Goal: Information Seeking & Learning: Find contact information

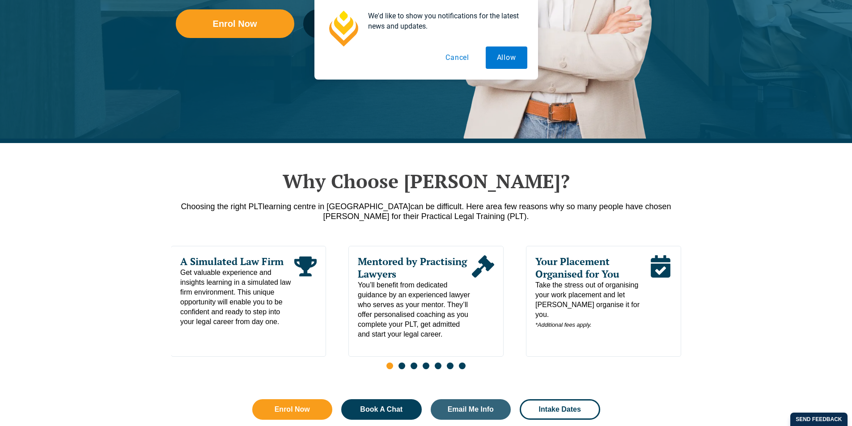
scroll to position [224, 0]
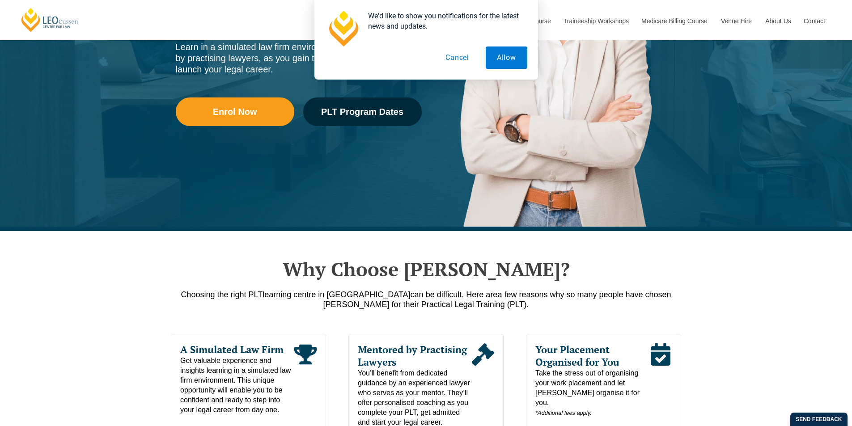
click at [457, 59] on button "Cancel" at bounding box center [457, 58] width 46 height 22
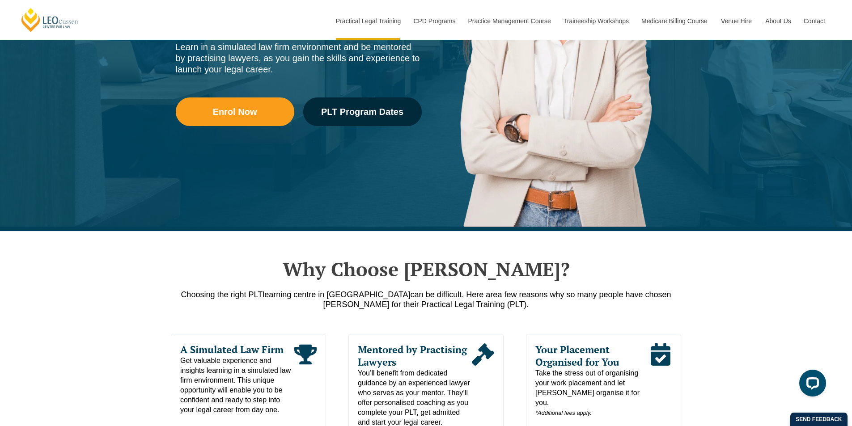
scroll to position [0, 0]
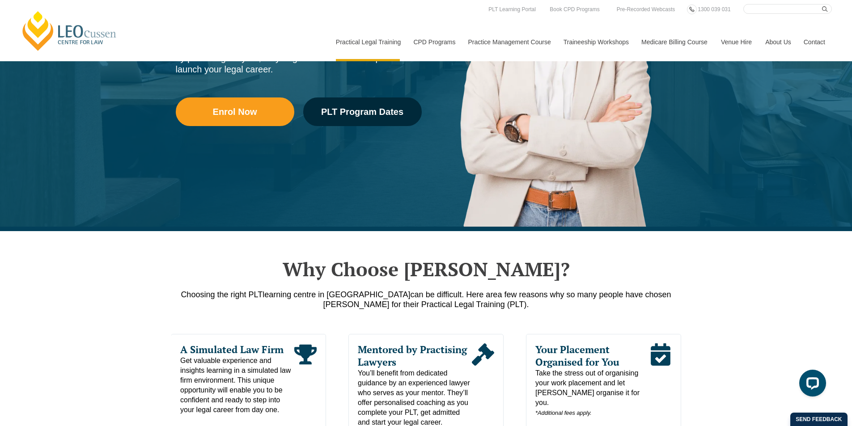
click at [811, 23] on link "Contact" at bounding box center [814, 42] width 35 height 38
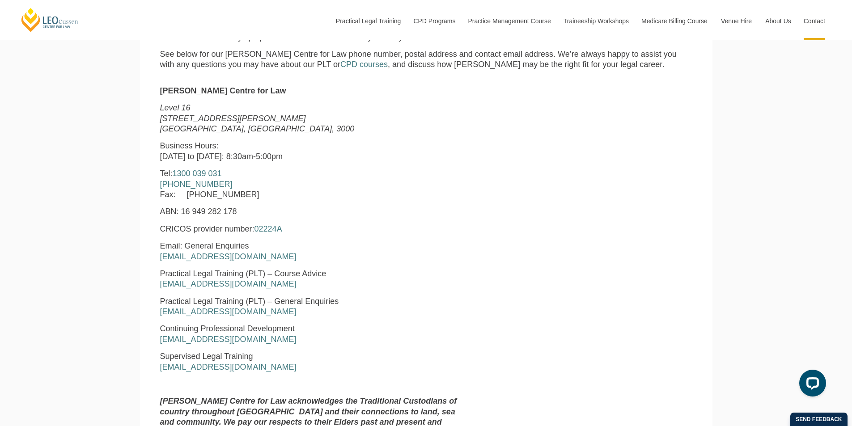
scroll to position [402, 0]
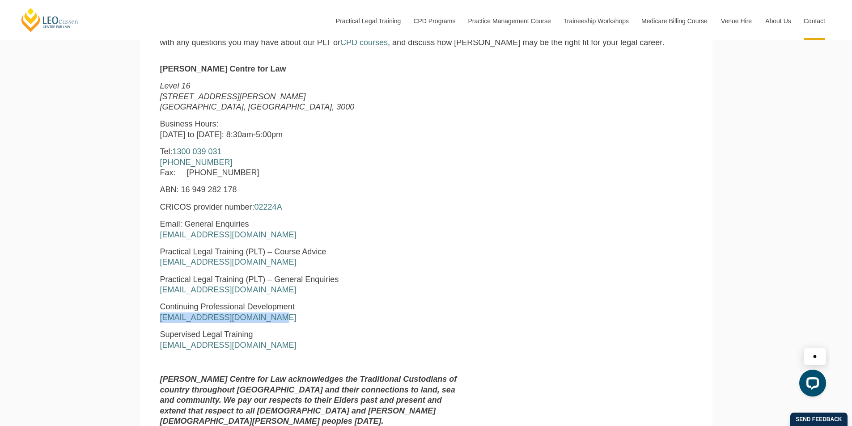
drag, startPoint x: 273, startPoint y: 320, endPoint x: 158, endPoint y: 322, distance: 114.9
click at [158, 322] on div "Leo Cussen Centre for Law Level 16 15 William Street Melbourne, Victoria, 3000 …" at bounding box center [312, 249] width 318 height 370
copy link "enquiries@leocussen.edu.au"
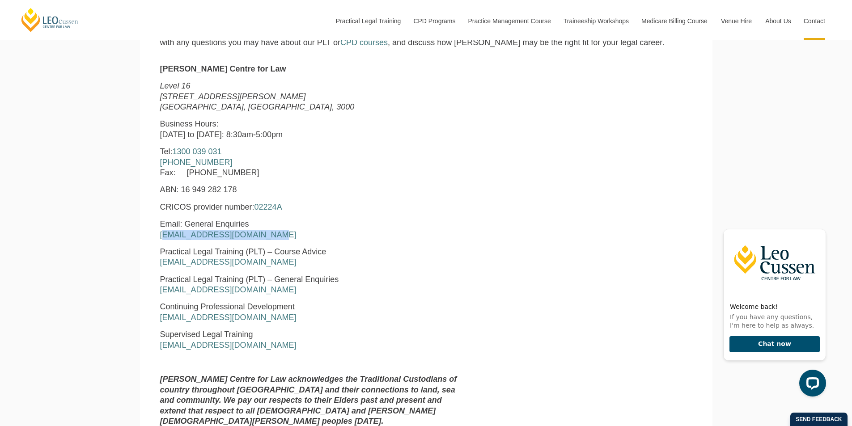
drag, startPoint x: 280, startPoint y: 236, endPoint x: 163, endPoint y: 236, distance: 117.2
click at [163, 236] on p "Email: General Enquiries enquiries@leocussen.edu.au" at bounding box center [312, 229] width 305 height 21
click at [422, 301] on div "Leo Cussen Centre for Law Level 16 15 William Street Melbourne, Victoria, 3000 …" at bounding box center [312, 249] width 318 height 370
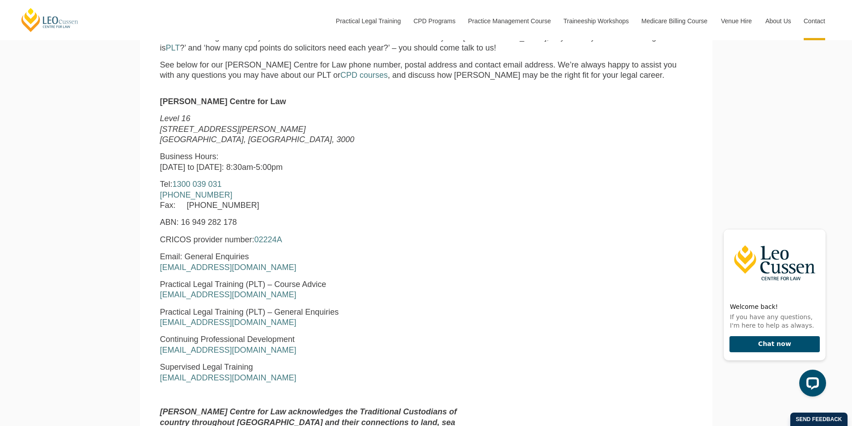
scroll to position [358, 0]
